Goal: Check status: Check status

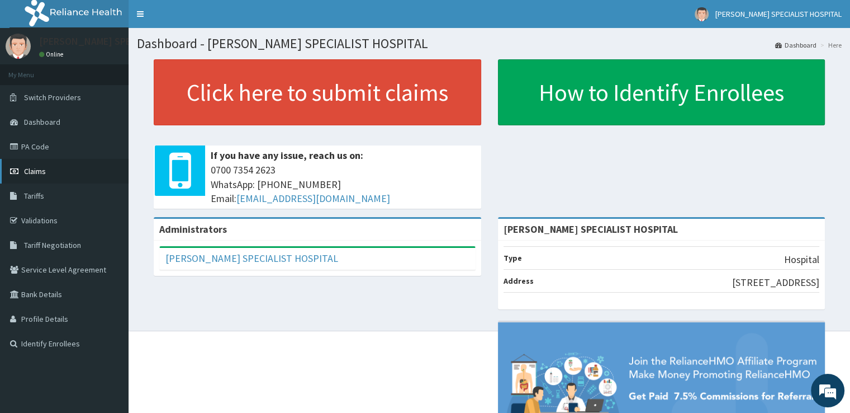
click at [45, 167] on span "Claims" at bounding box center [35, 171] width 22 height 10
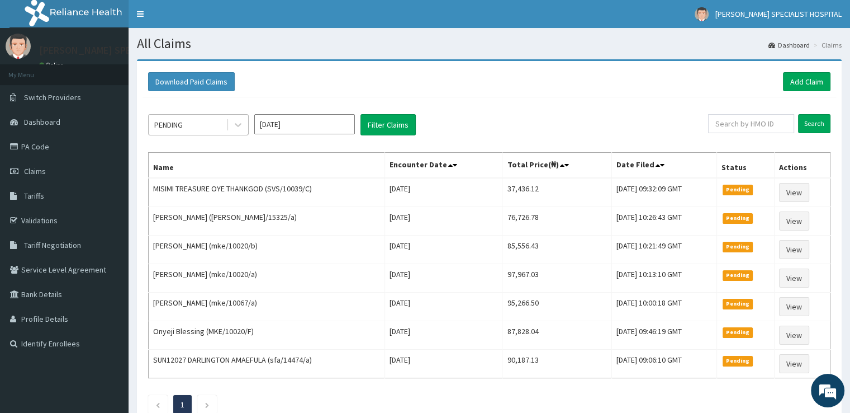
click at [216, 123] on div "PENDING" at bounding box center [188, 125] width 78 height 18
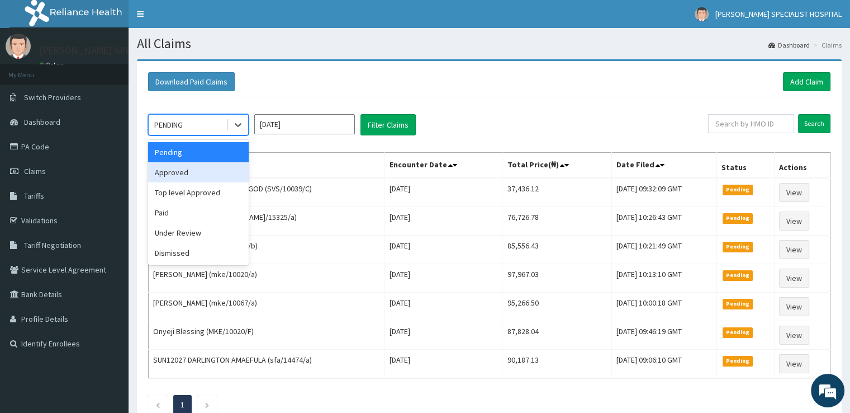
click at [198, 175] on div "Approved" at bounding box center [198, 172] width 101 height 20
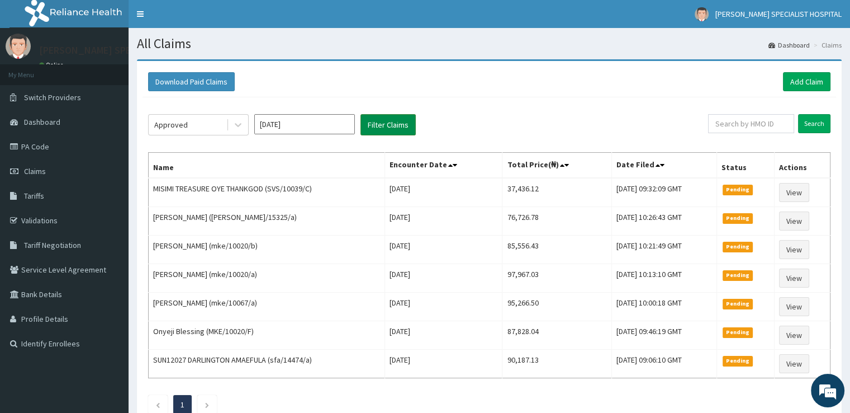
click at [392, 122] on button "Filter Claims" at bounding box center [388, 124] width 55 height 21
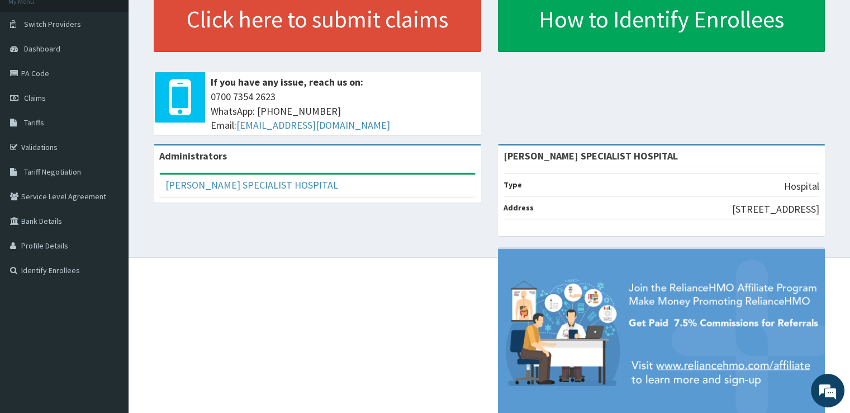
scroll to position [110, 0]
